Goal: Task Accomplishment & Management: Manage account settings

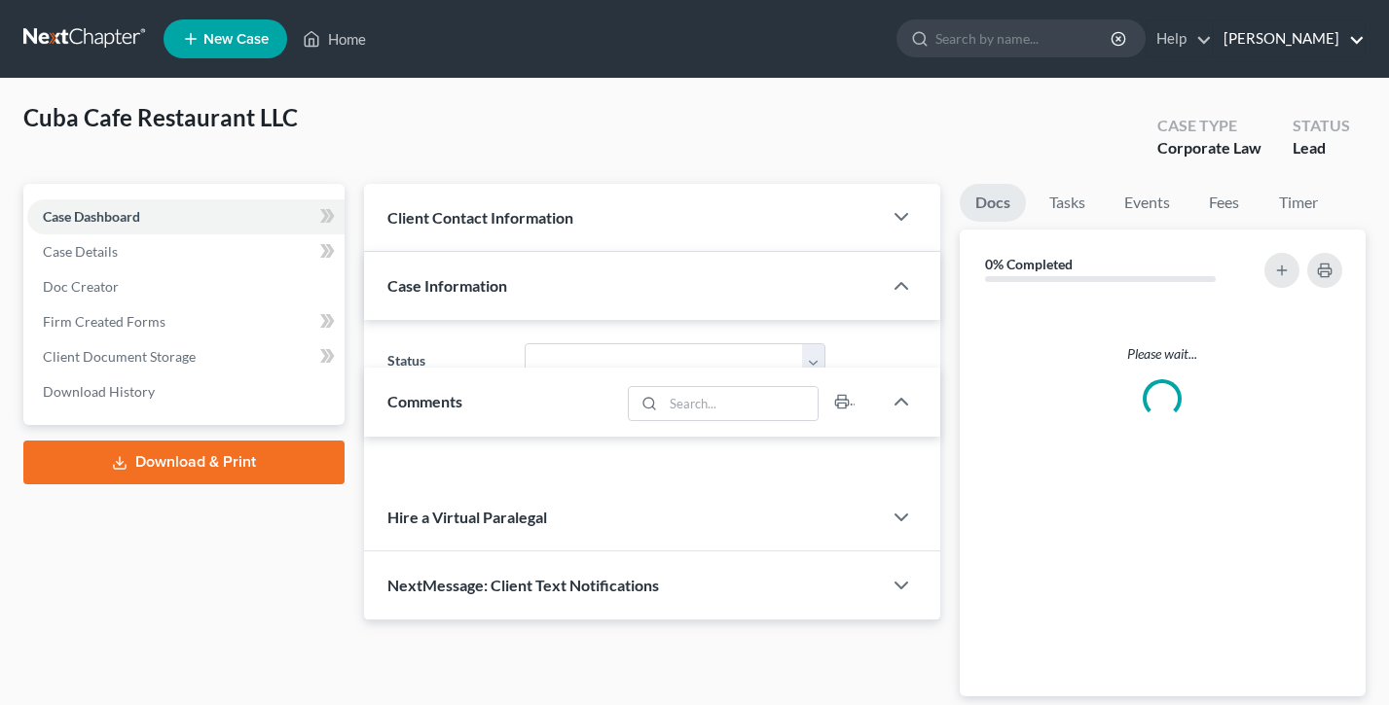
click at [1253, 51] on link "Charles Radosevich" at bounding box center [1288, 38] width 151 height 35
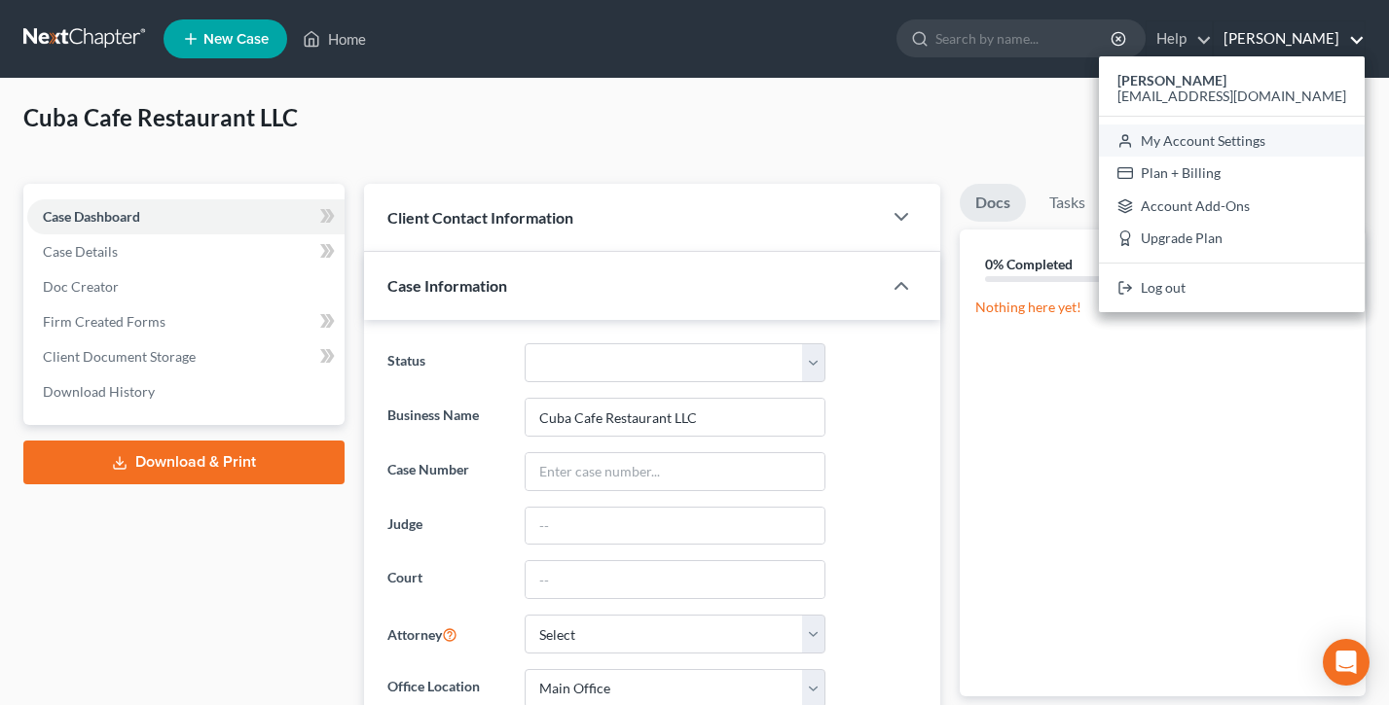
click at [1258, 129] on link "My Account Settings" at bounding box center [1232, 141] width 266 height 33
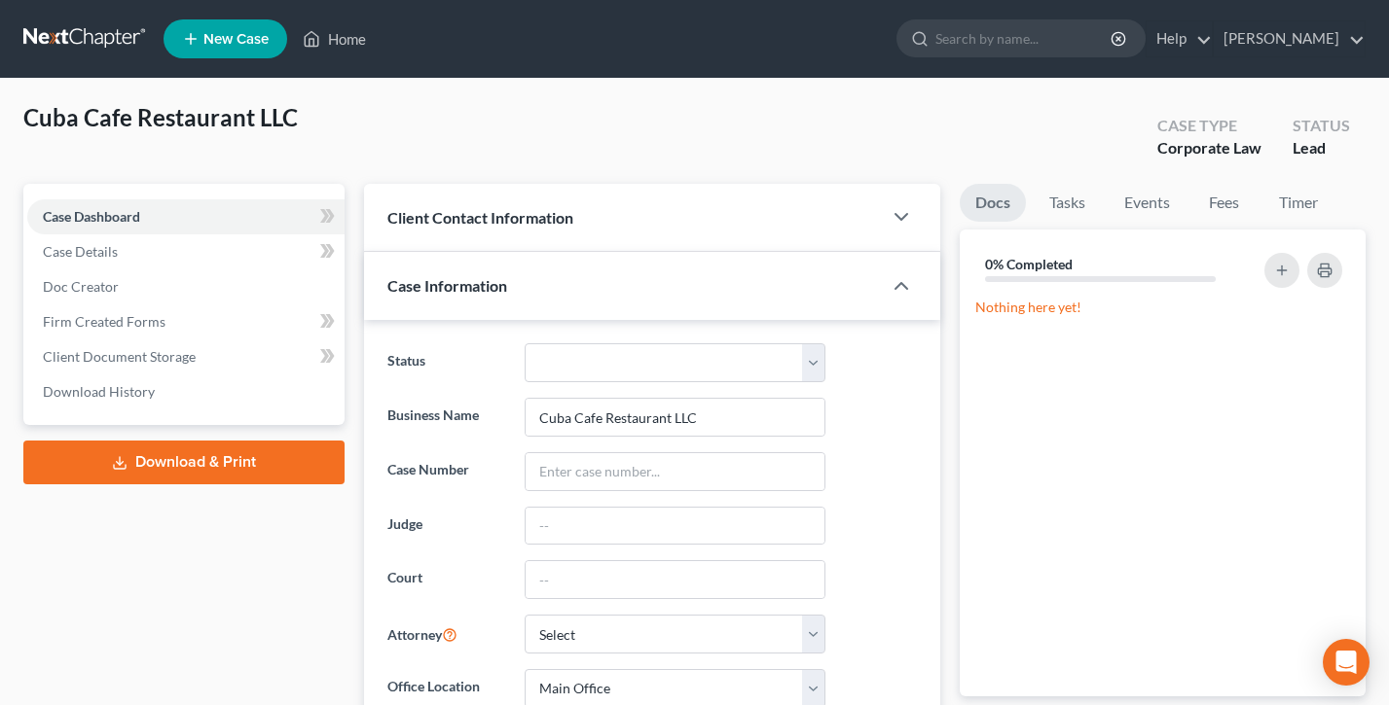
select select "24"
select select "31"
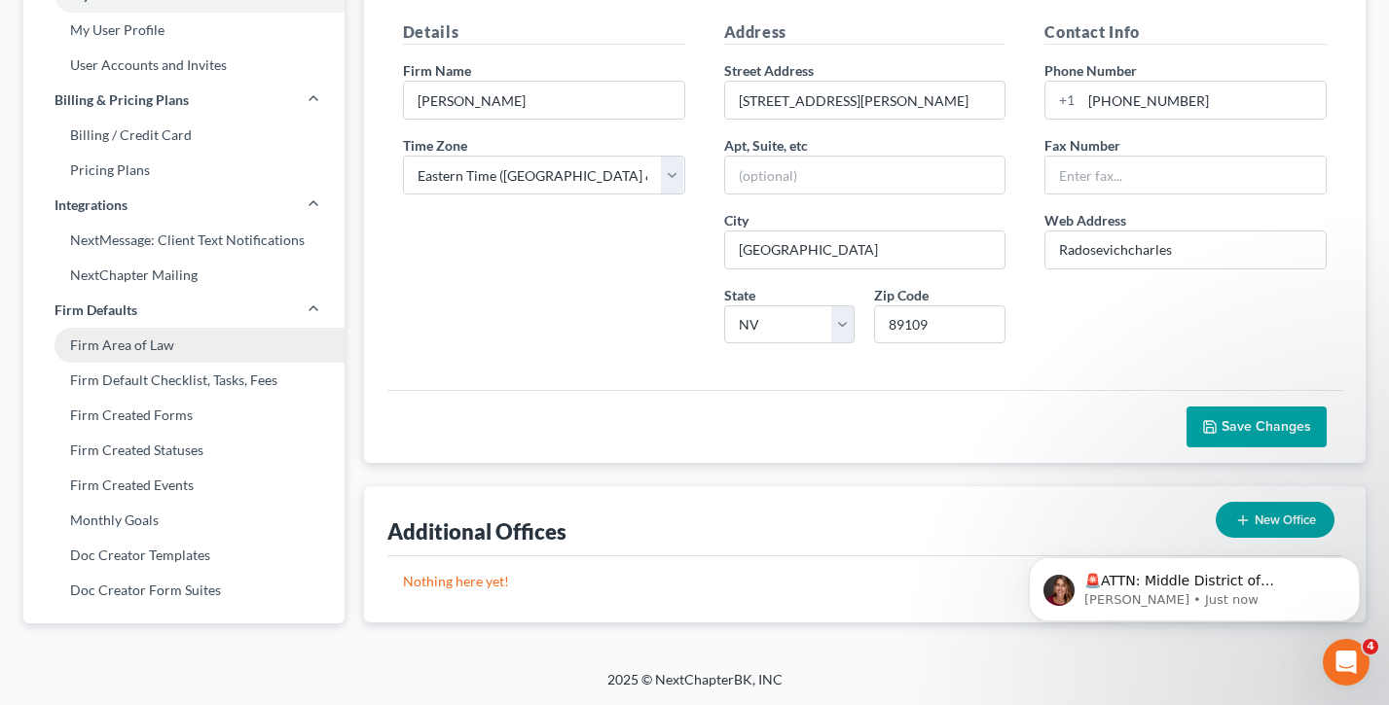
click at [177, 342] on link "Firm Area of Law" at bounding box center [183, 345] width 321 height 35
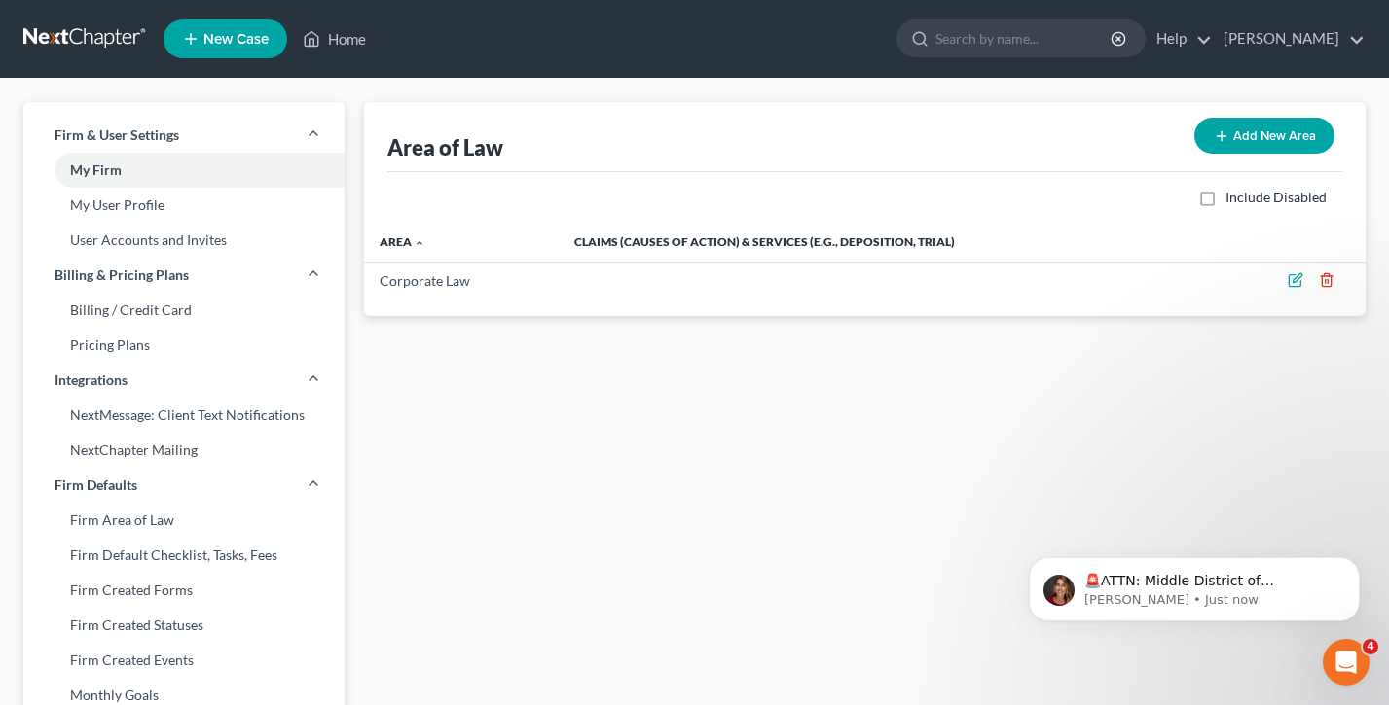
click at [1296, 132] on button "Add New Area" at bounding box center [1264, 136] width 140 height 36
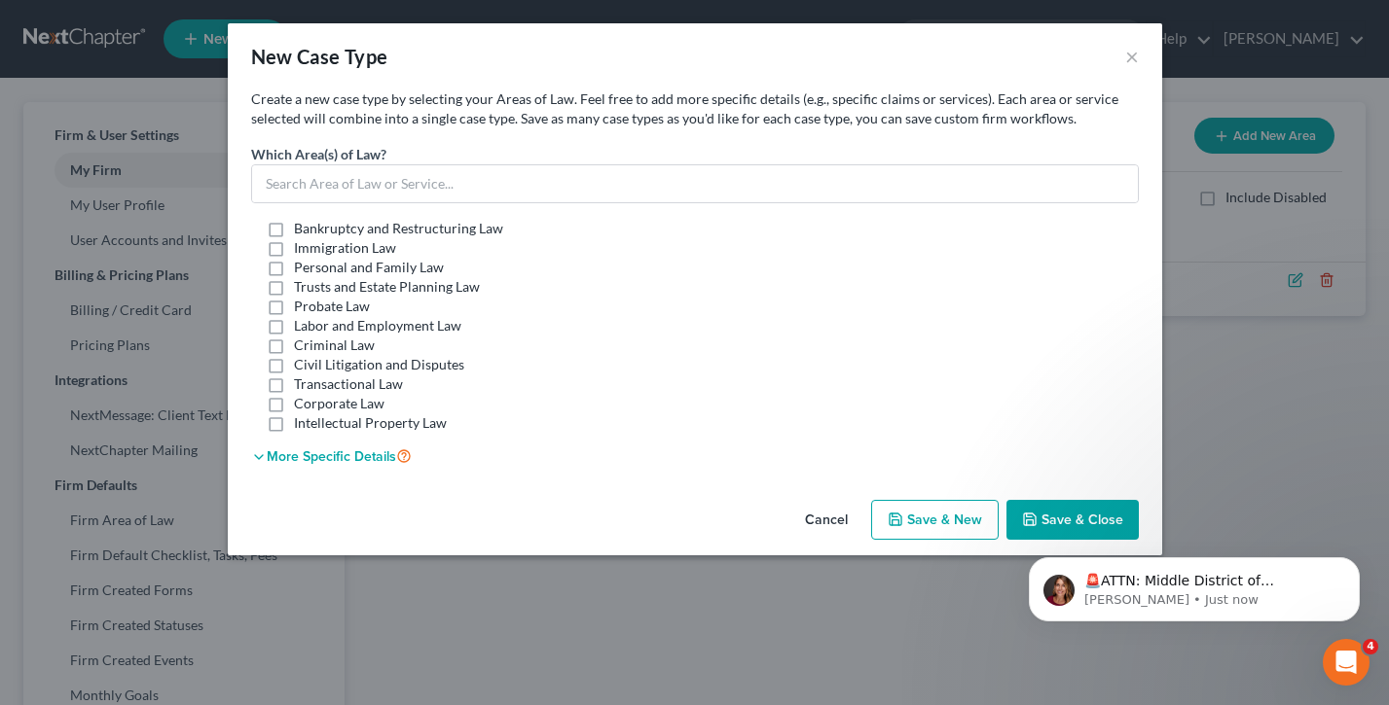
click at [294, 230] on label "Bankruptcy and Restructuring Law" at bounding box center [398, 228] width 209 height 19
click at [302, 230] on input "Bankruptcy and Restructuring Law" at bounding box center [308, 225] width 13 height 13
checkbox input "true"
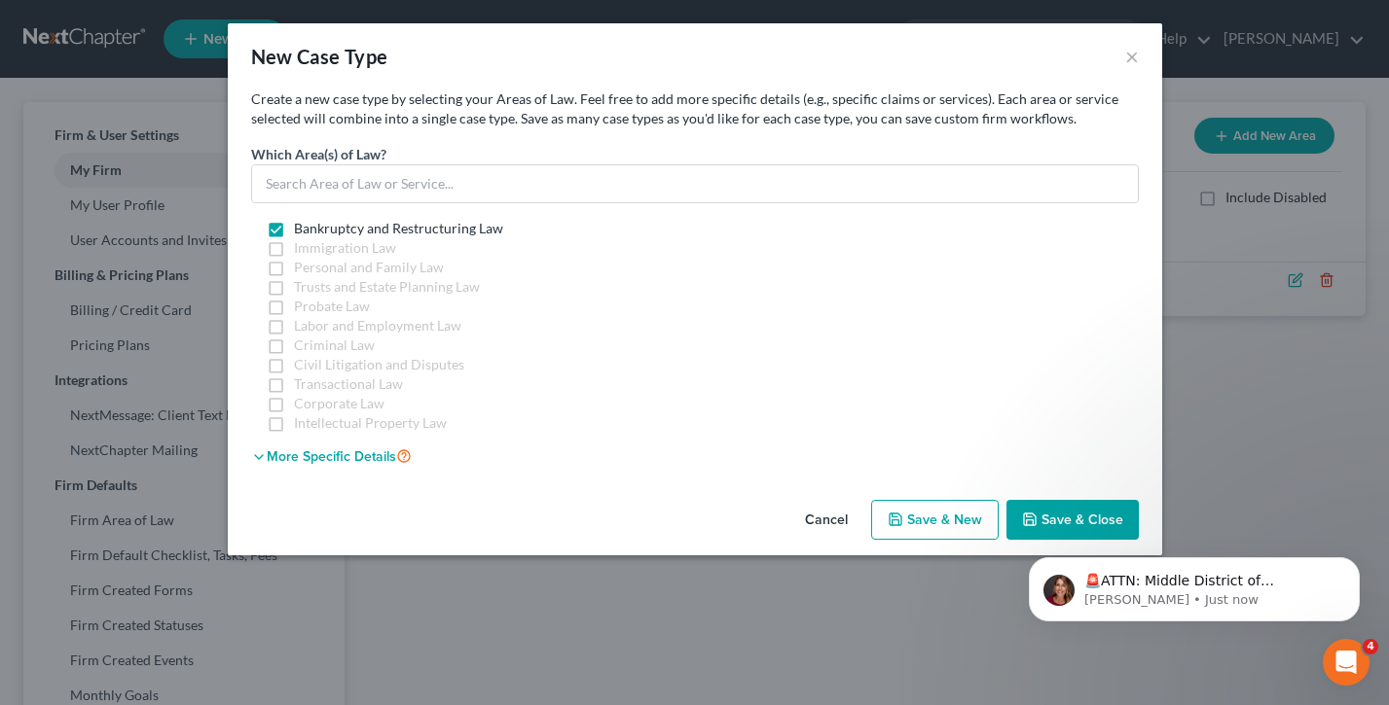
click at [1072, 513] on span "Save & Close" at bounding box center [1082, 520] width 82 height 17
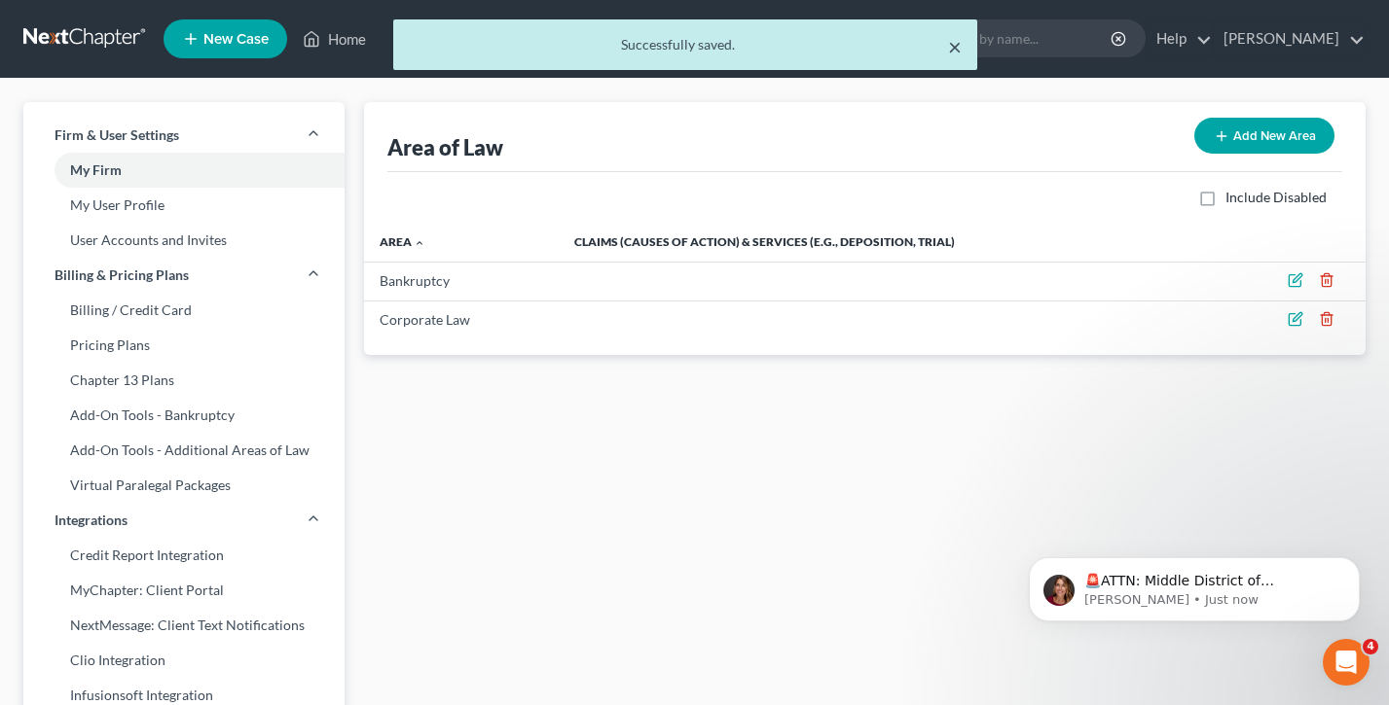
click at [956, 45] on button "×" at bounding box center [955, 46] width 14 height 23
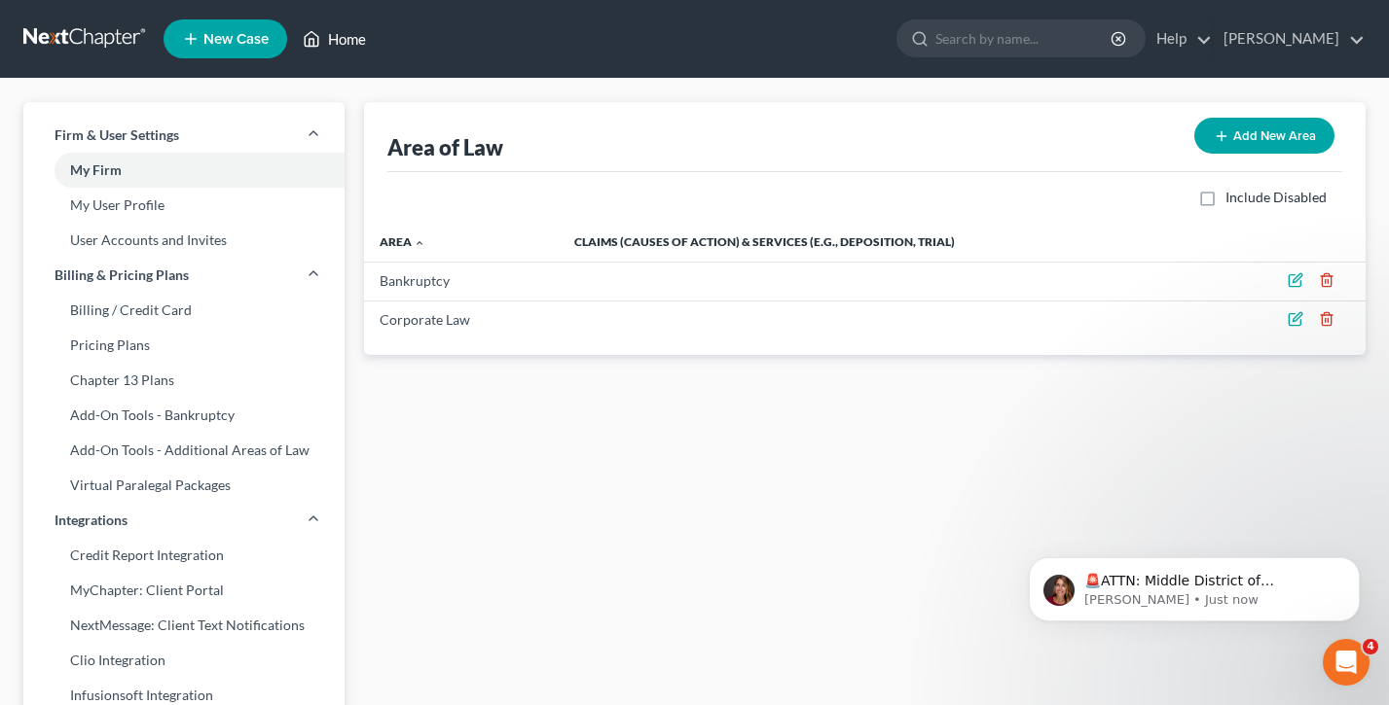
click at [347, 40] on link "Home" at bounding box center [334, 38] width 83 height 35
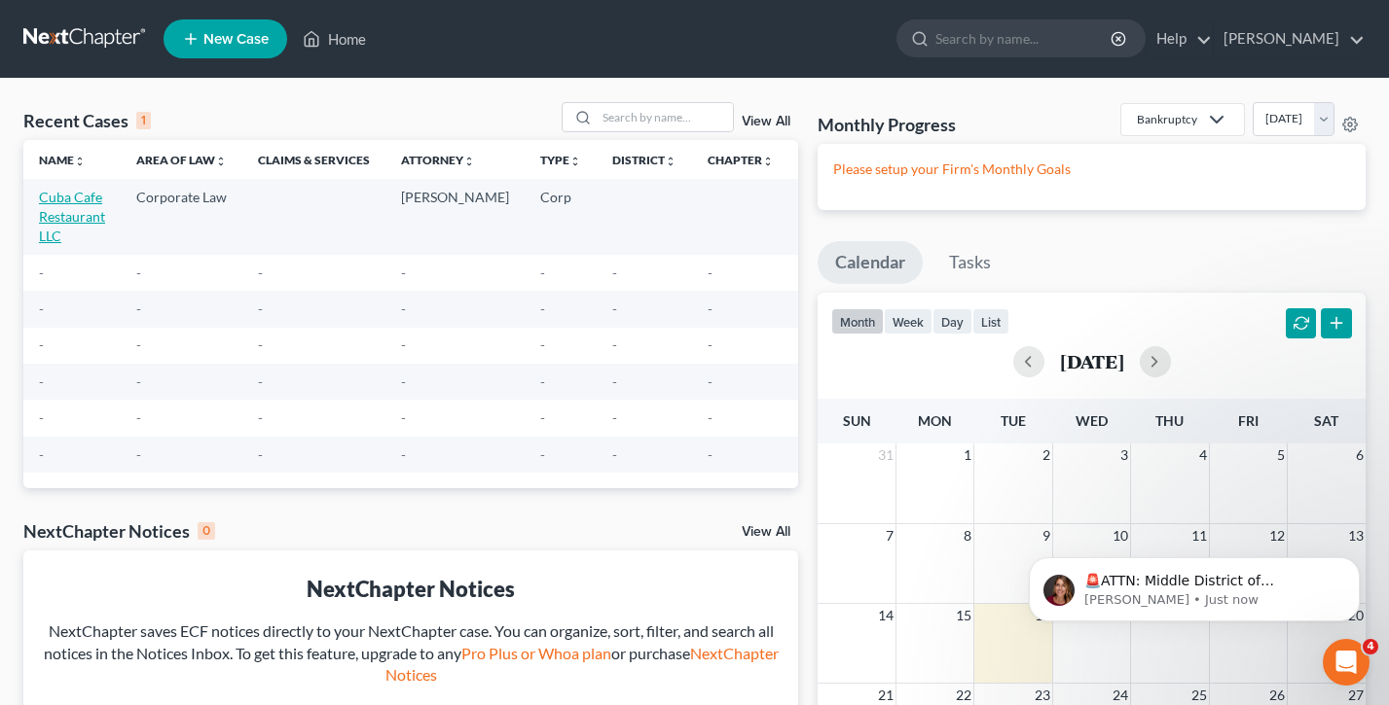
click at [72, 203] on link "Cuba Cafe Restaurant LLC" at bounding box center [72, 216] width 66 height 55
select select "0"
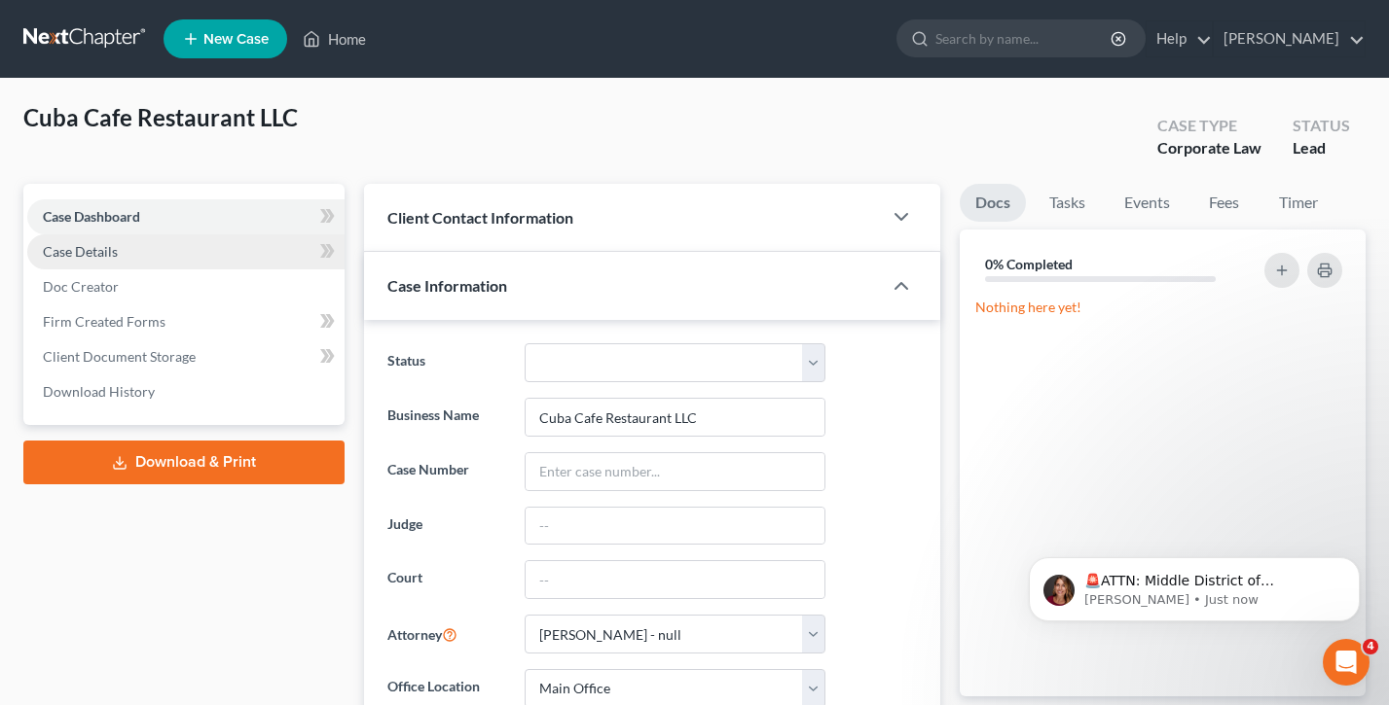
click at [191, 245] on link "Case Details" at bounding box center [185, 252] width 317 height 35
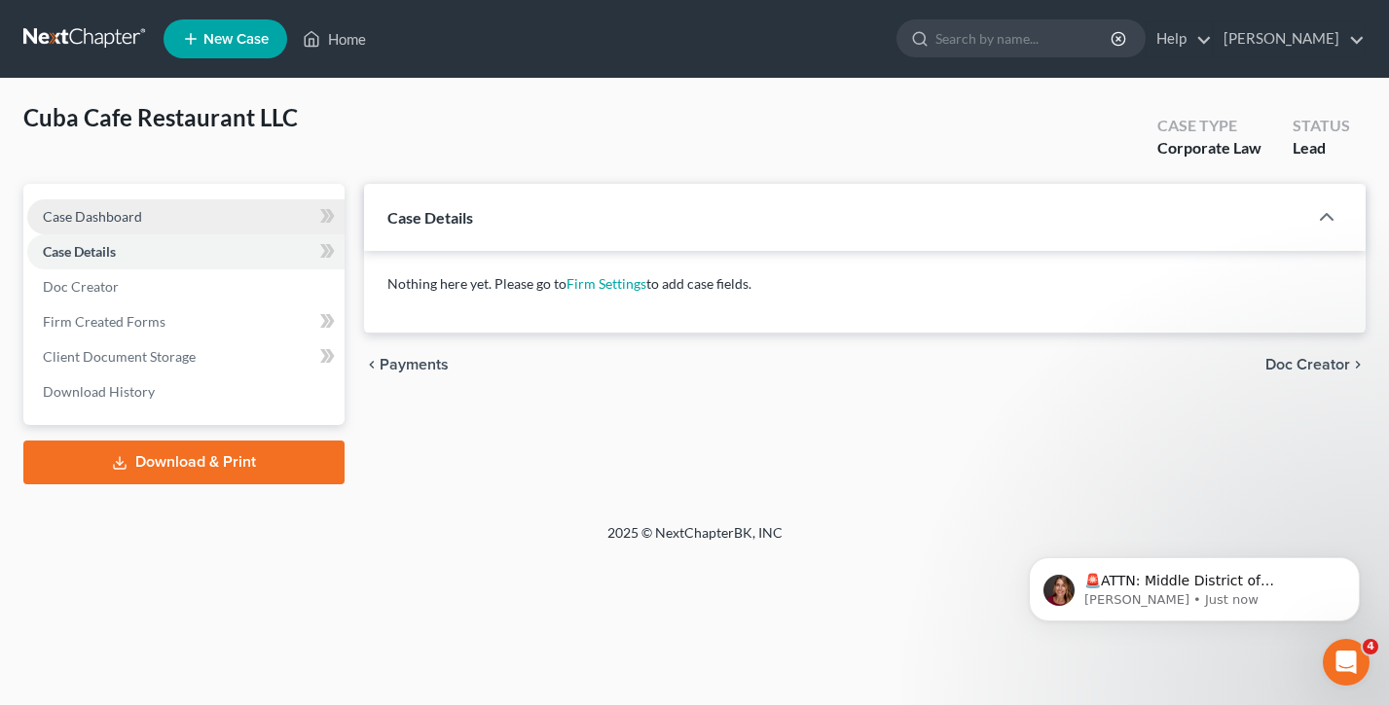
click at [163, 230] on link "Case Dashboard" at bounding box center [185, 216] width 317 height 35
select select "0"
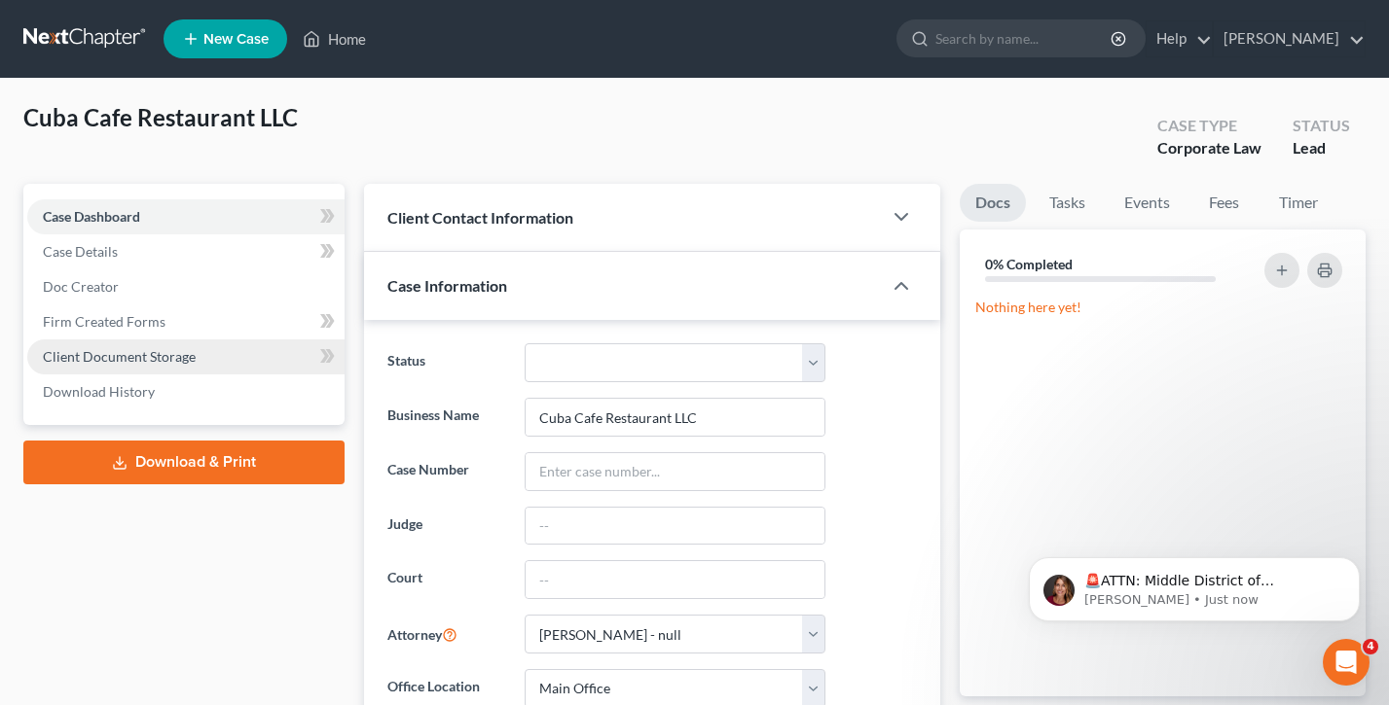
click at [192, 357] on span "Client Document Storage" at bounding box center [119, 356] width 153 height 17
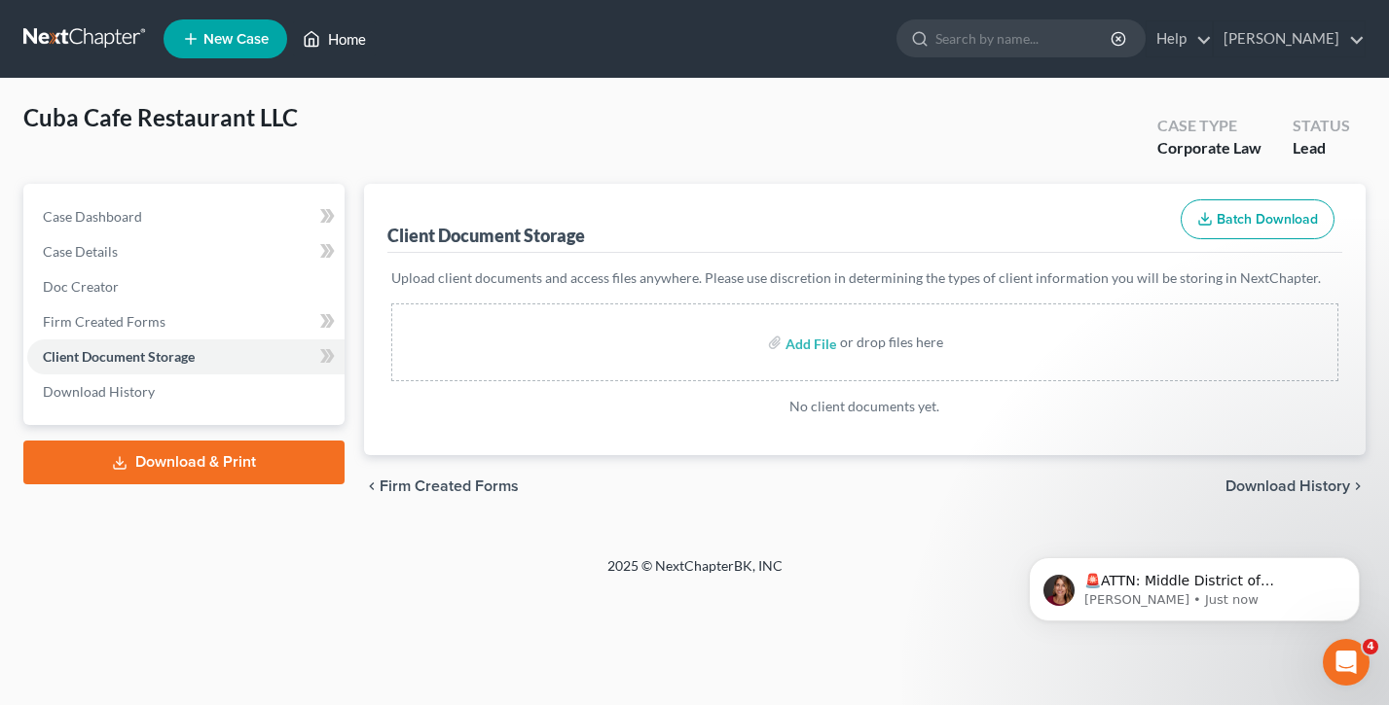
click at [355, 44] on link "Home" at bounding box center [334, 38] width 83 height 35
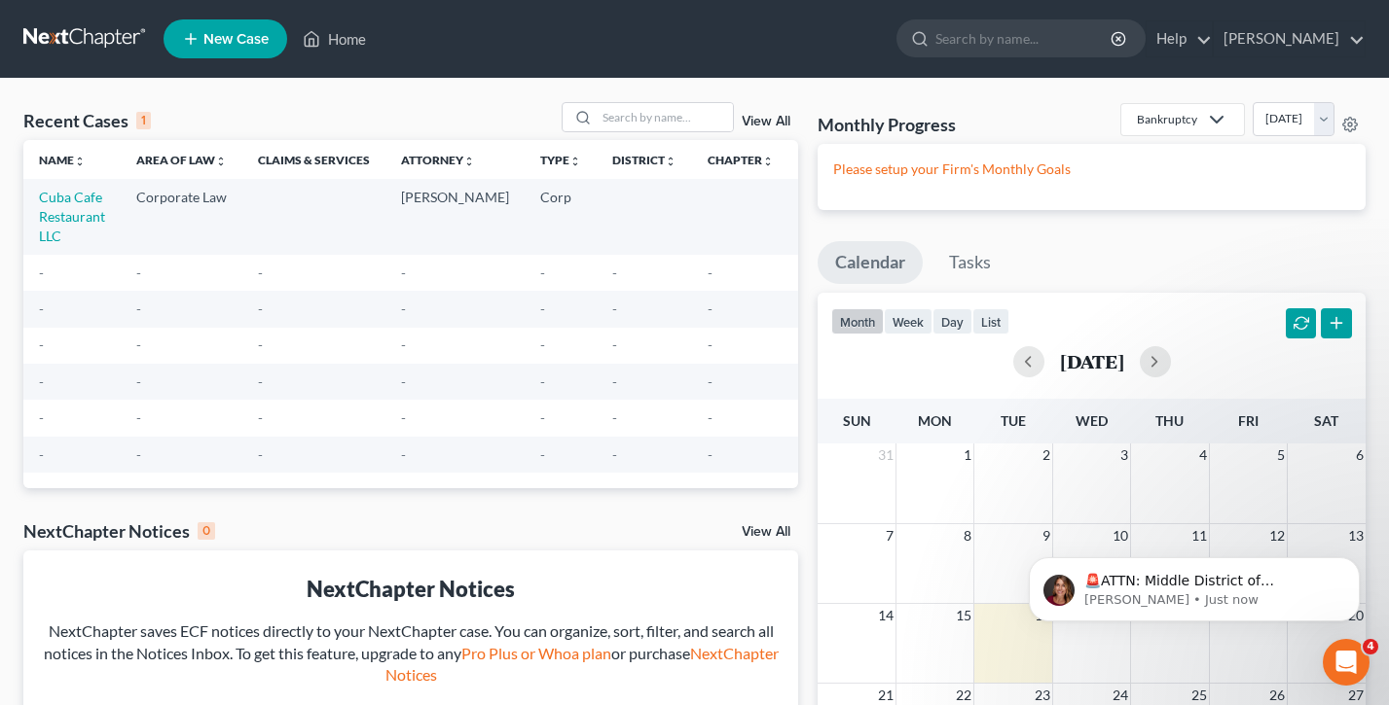
click at [62, 227] on td "Cuba Cafe Restaurant LLC" at bounding box center [71, 216] width 97 height 75
click at [53, 207] on td "Cuba Cafe Restaurant LLC" at bounding box center [71, 216] width 97 height 75
click at [60, 212] on link "Cuba Cafe Restaurant LLC" at bounding box center [72, 216] width 66 height 55
select select "0"
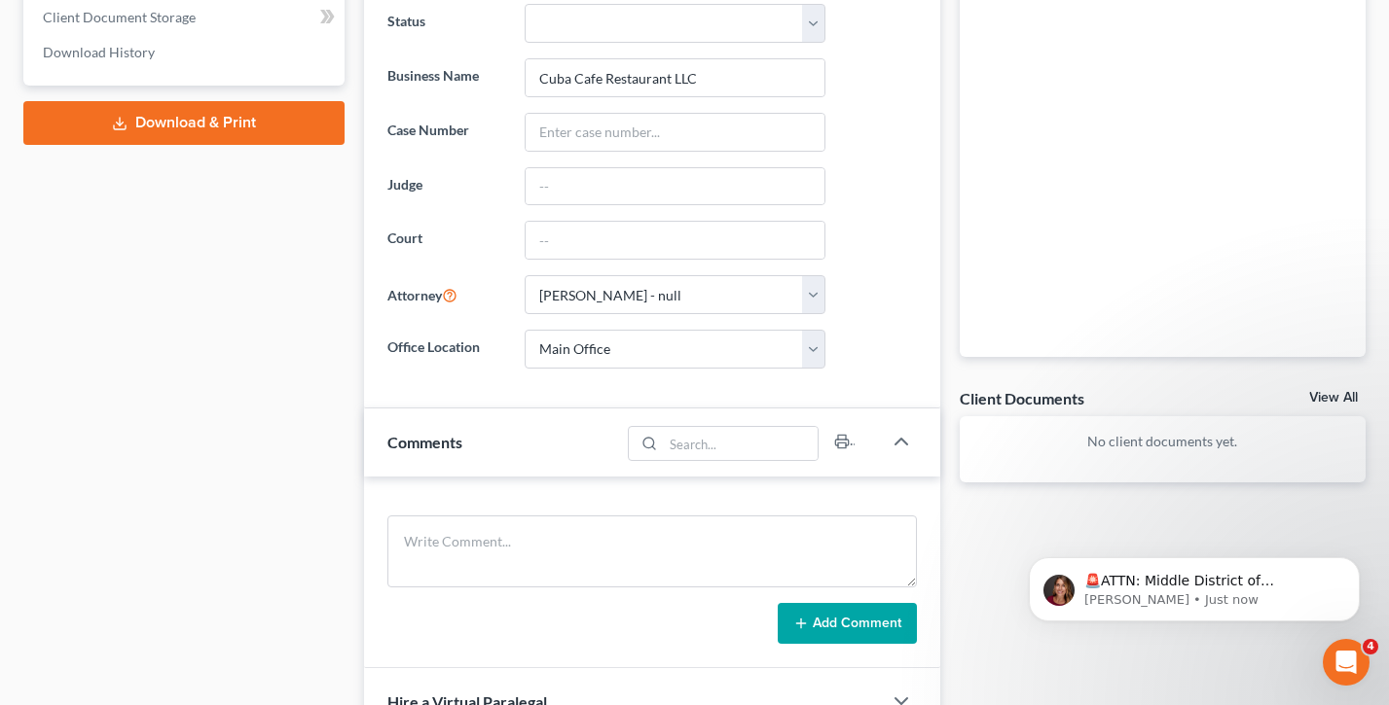
scroll to position [12, 0]
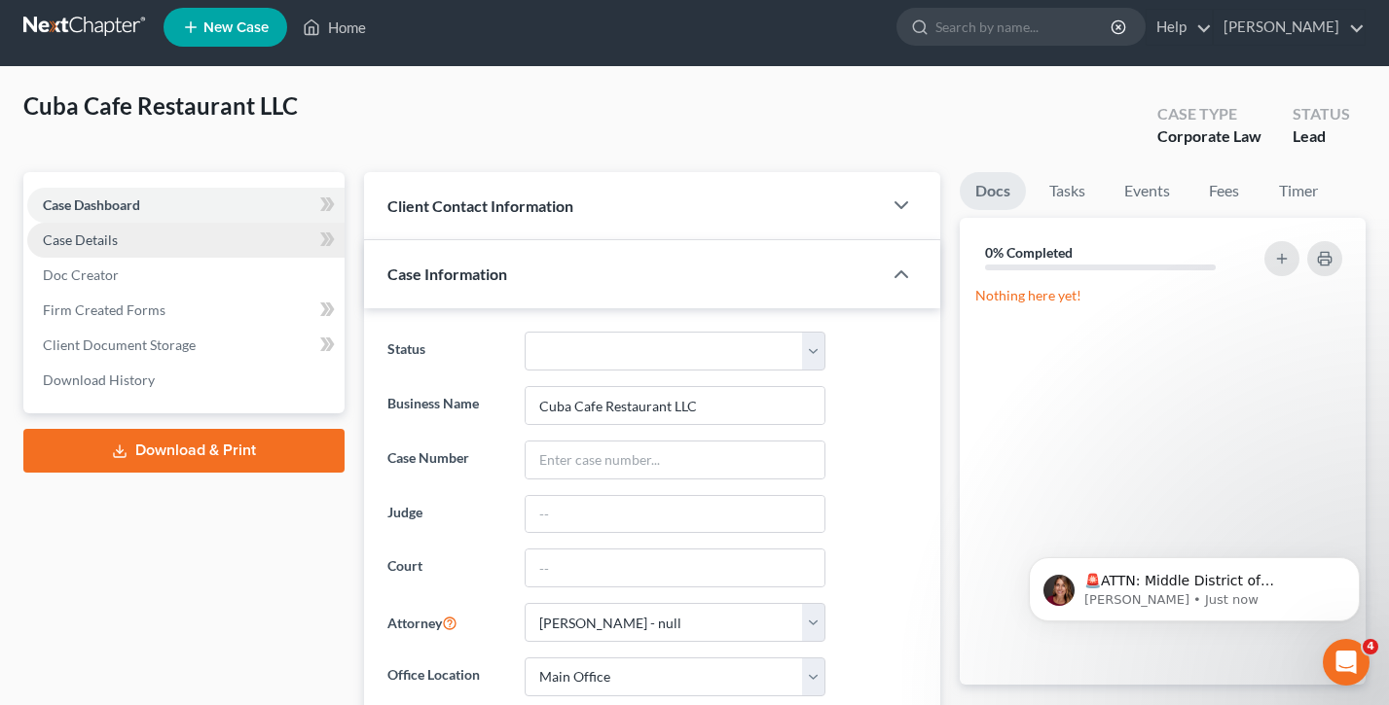
click at [160, 241] on link "Case Details" at bounding box center [185, 240] width 317 height 35
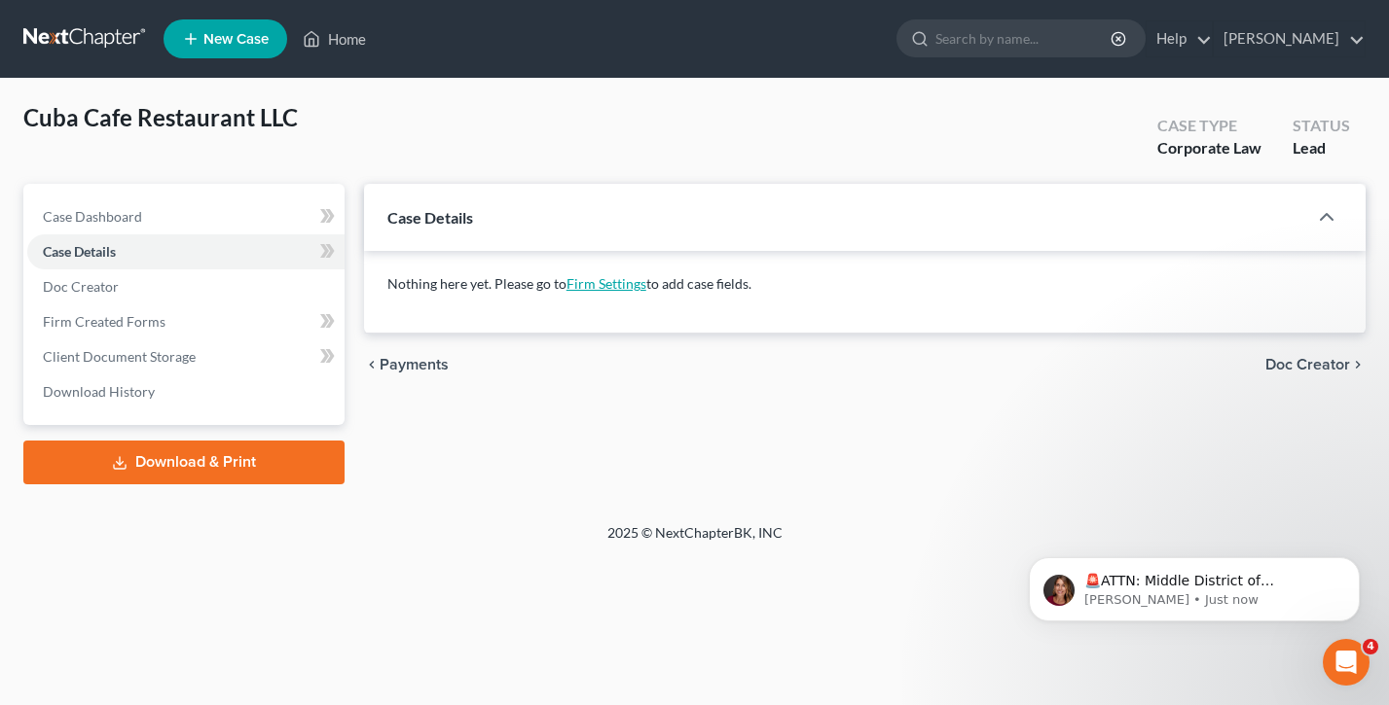
click at [623, 285] on link "Firm Settings" at bounding box center [606, 283] width 80 height 17
select select "24"
select select "31"
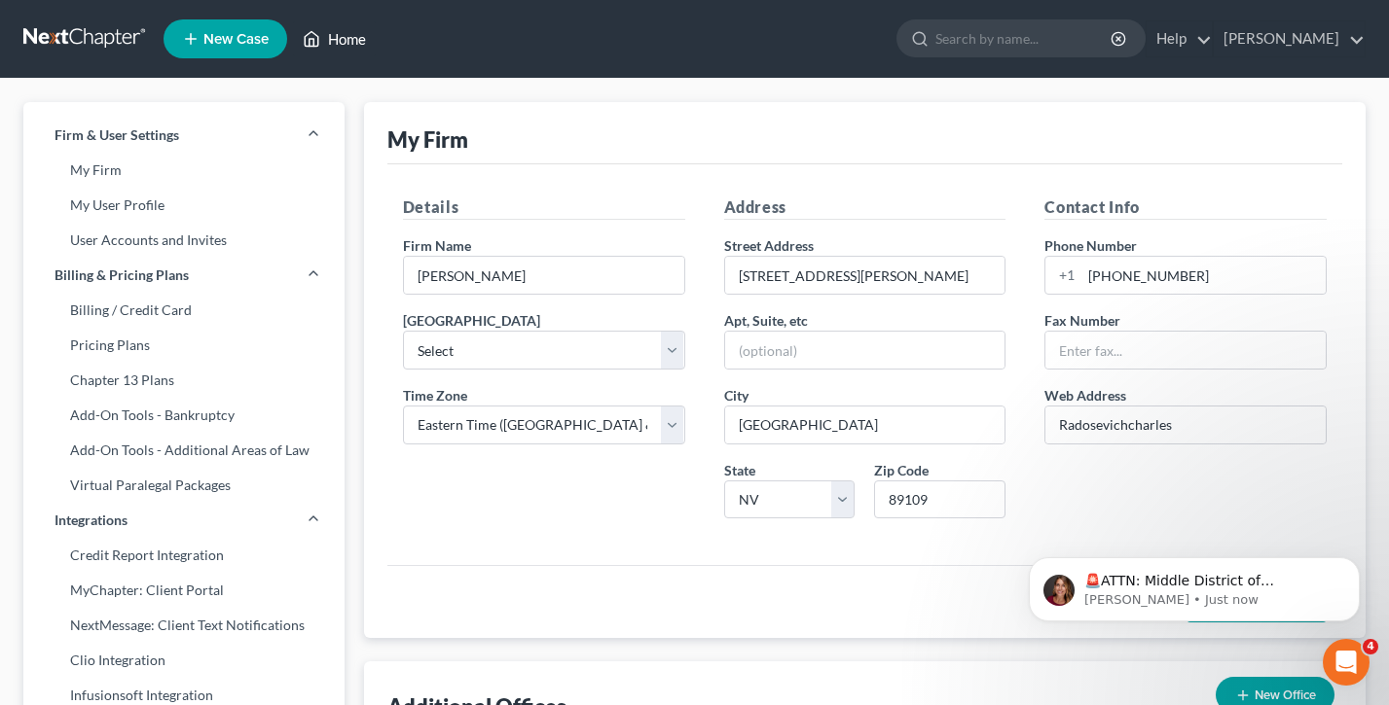
click at [348, 41] on link "Home" at bounding box center [334, 38] width 83 height 35
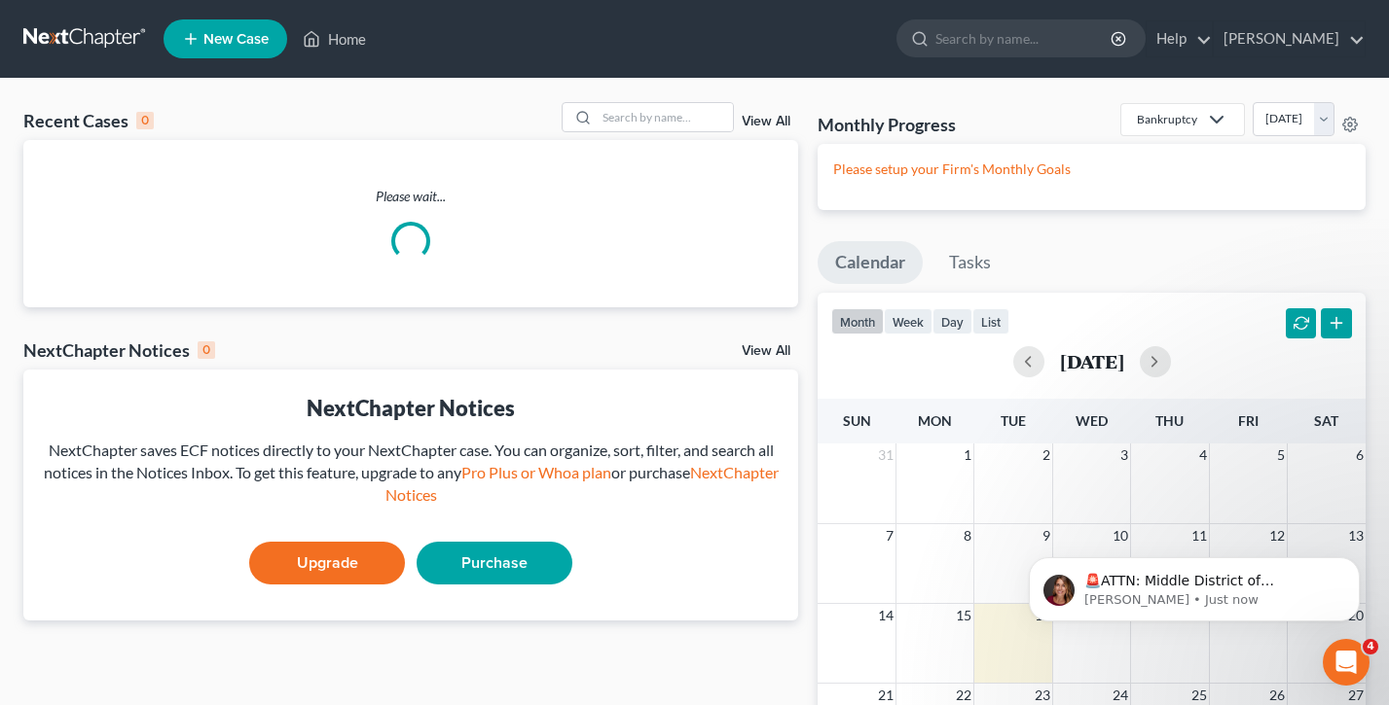
click at [1293, 57] on ul "New Case Home - No Result - See all results Or Press Enter... Help Help Center …" at bounding box center [764, 39] width 1202 height 51
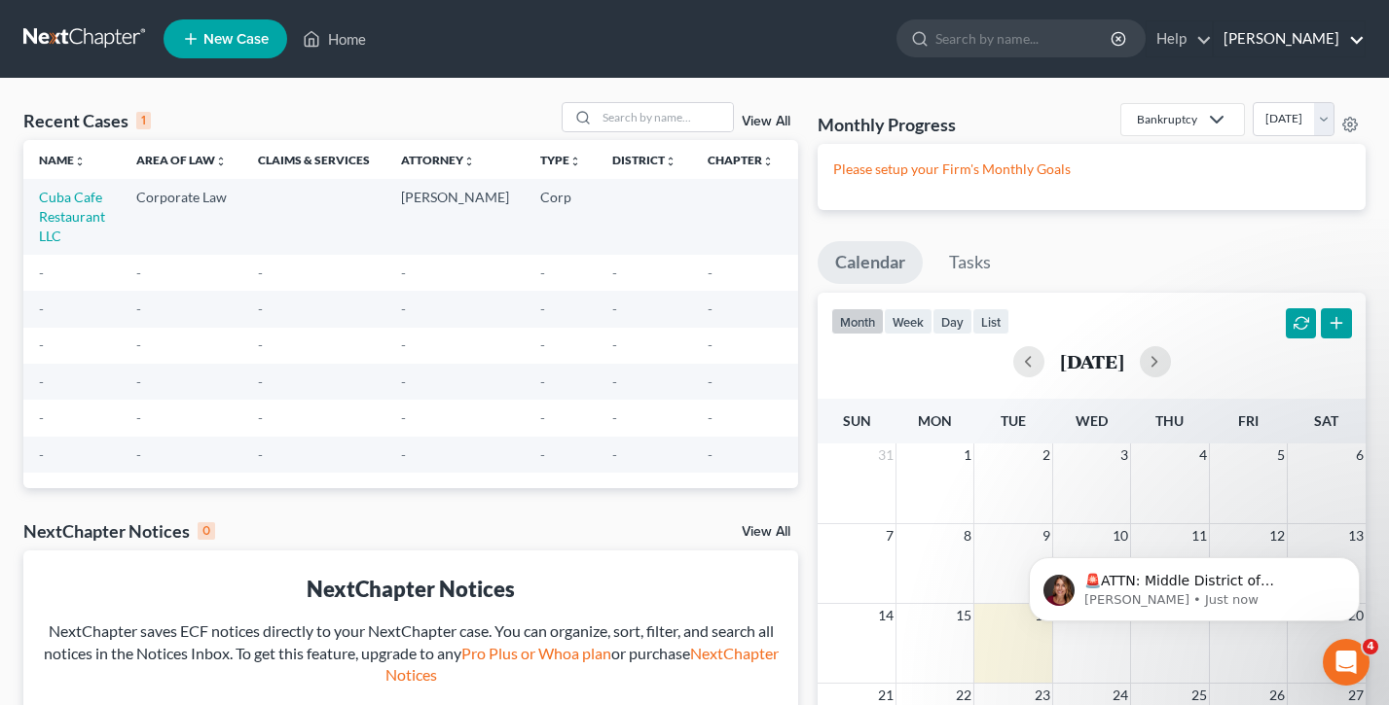
click at [1278, 32] on link "Charles Radosevich" at bounding box center [1288, 38] width 151 height 35
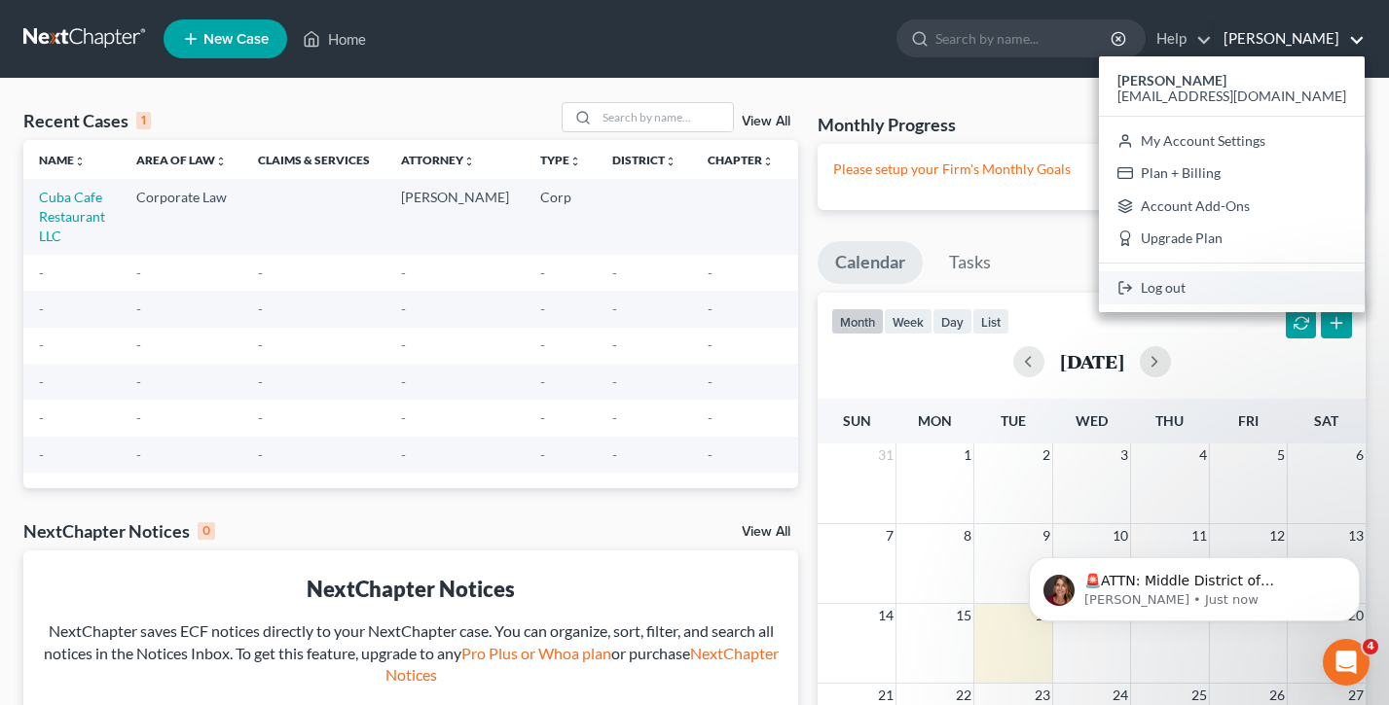
click at [1262, 290] on link "Log out" at bounding box center [1232, 287] width 266 height 33
